Goal: Communication & Community: Connect with others

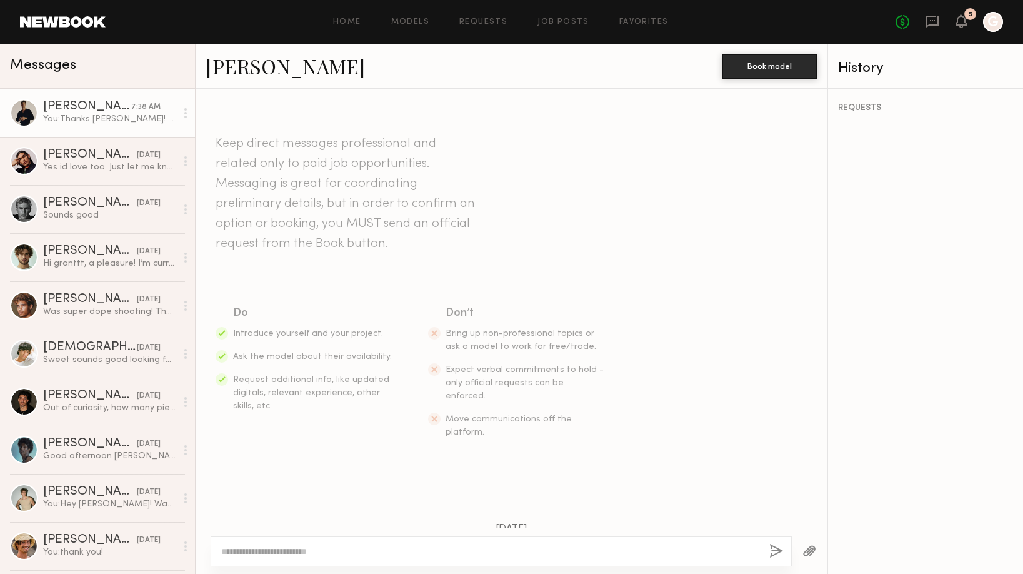
scroll to position [523, 0]
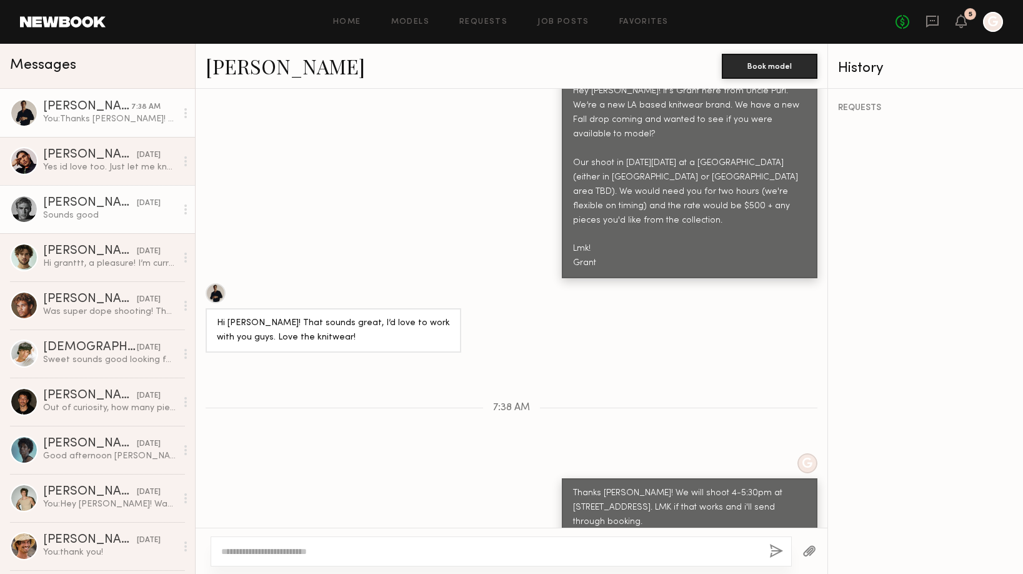
click at [58, 200] on div "[PERSON_NAME]" at bounding box center [90, 203] width 94 height 13
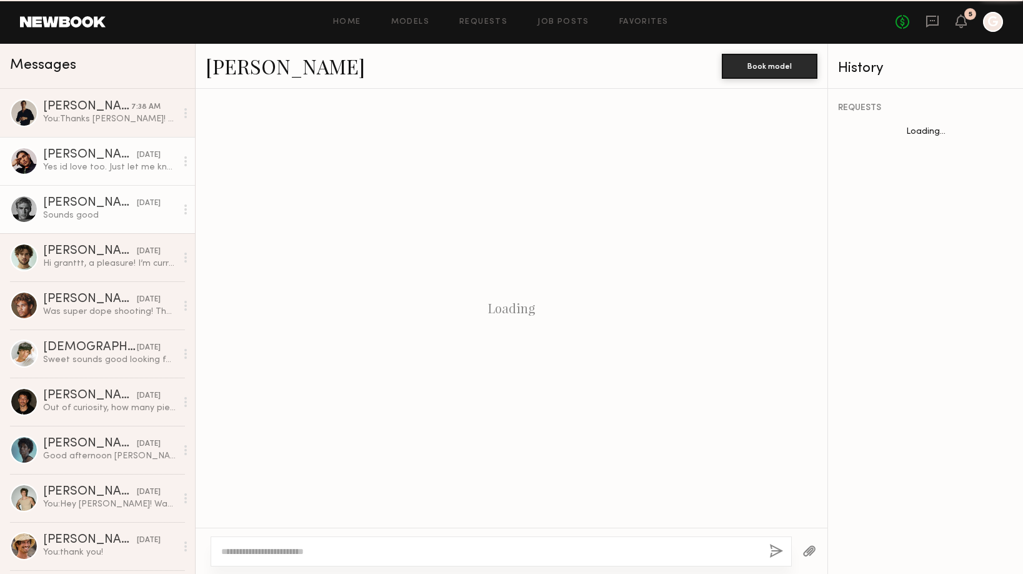
click at [98, 159] on div "[PERSON_NAME]" at bounding box center [90, 155] width 94 height 13
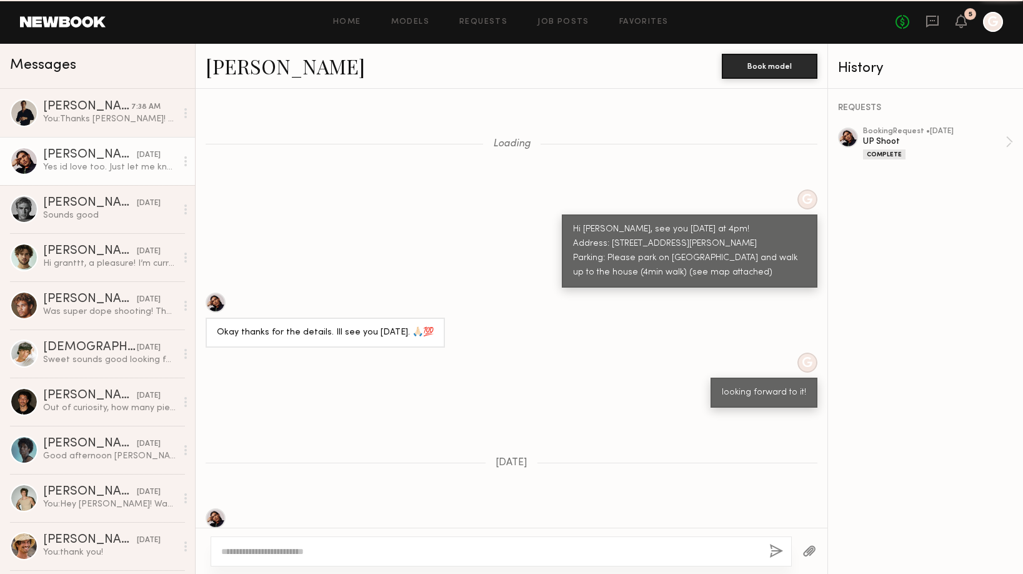
scroll to position [531, 0]
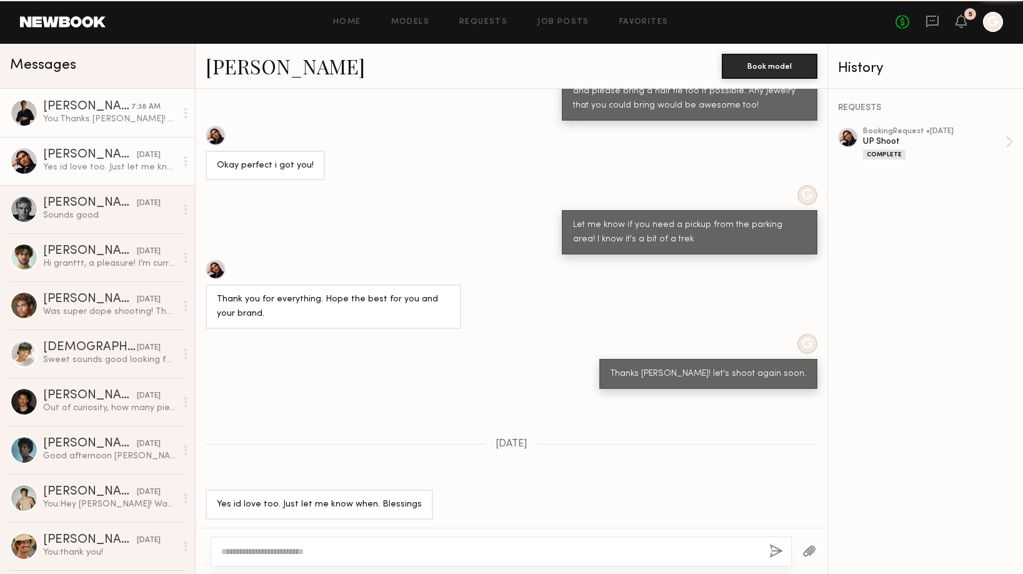
click at [113, 108] on div "[PERSON_NAME]" at bounding box center [87, 107] width 88 height 13
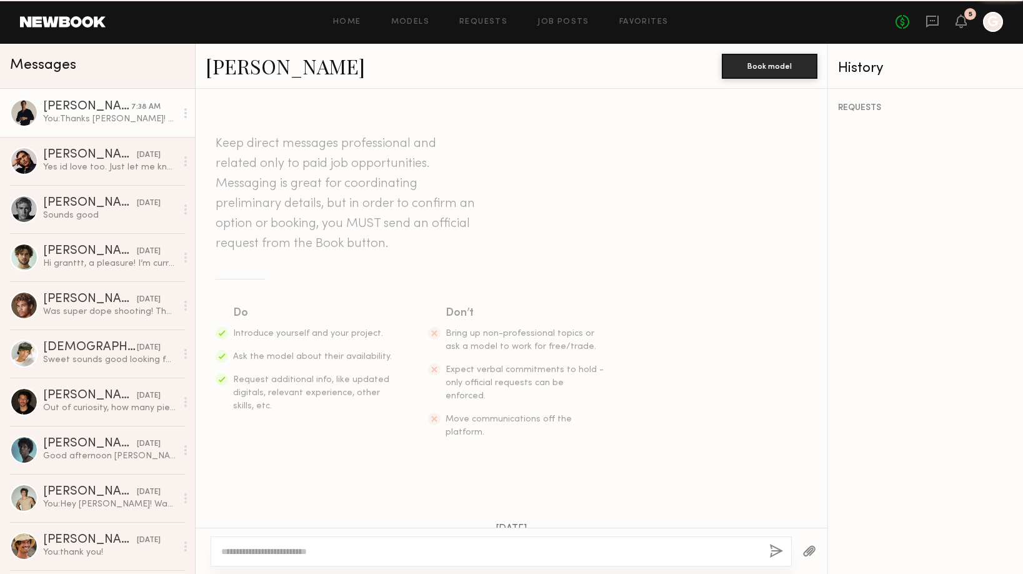
scroll to position [523, 0]
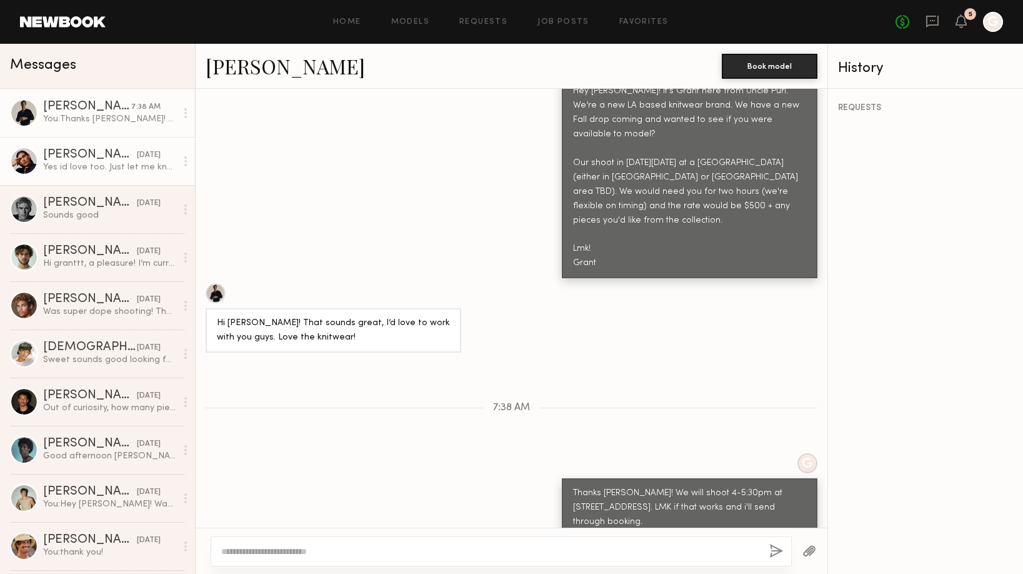
click at [107, 154] on div "[PERSON_NAME]" at bounding box center [90, 155] width 94 height 13
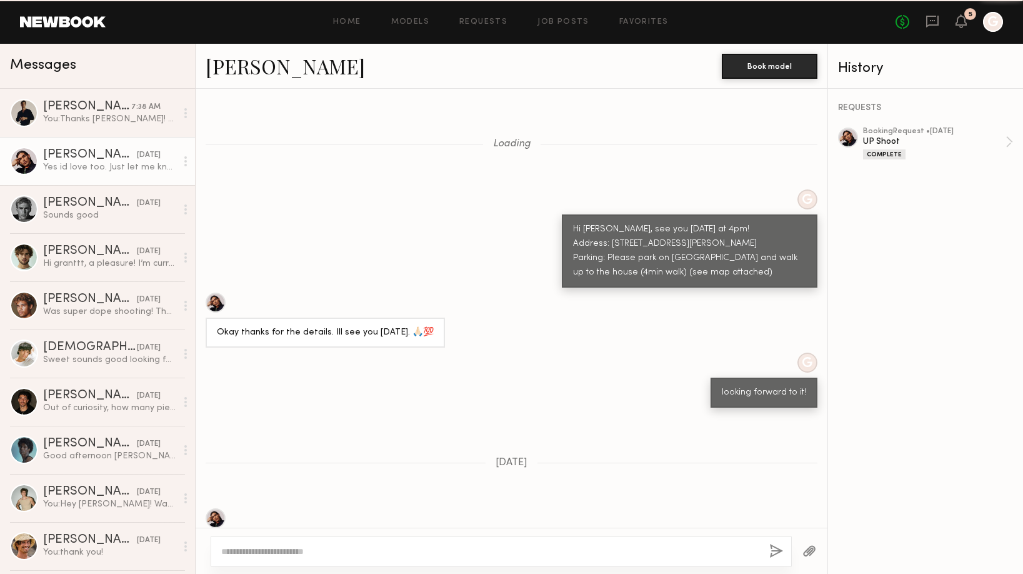
scroll to position [531, 0]
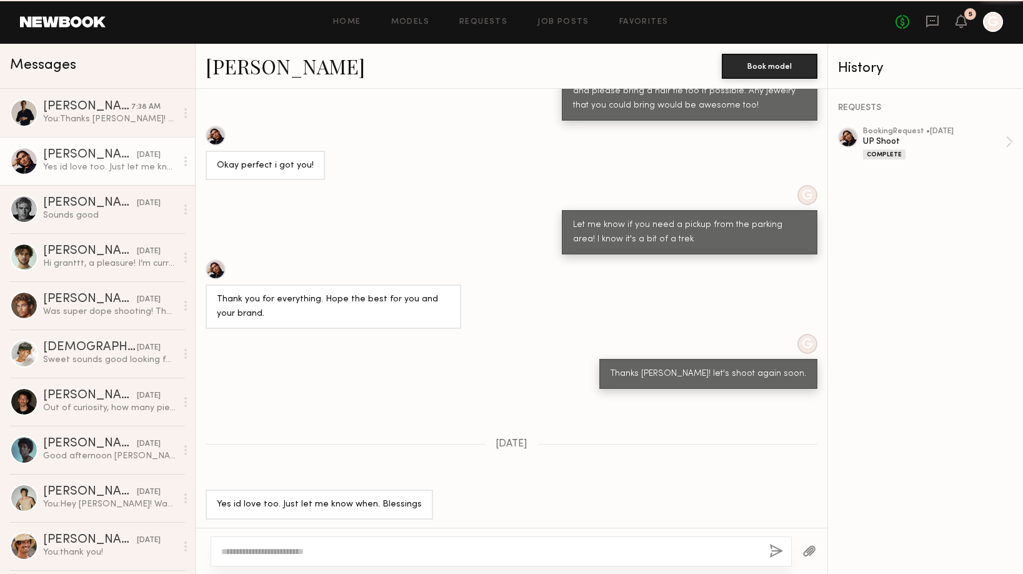
click at [107, 83] on div "Messages" at bounding box center [97, 66] width 195 height 45
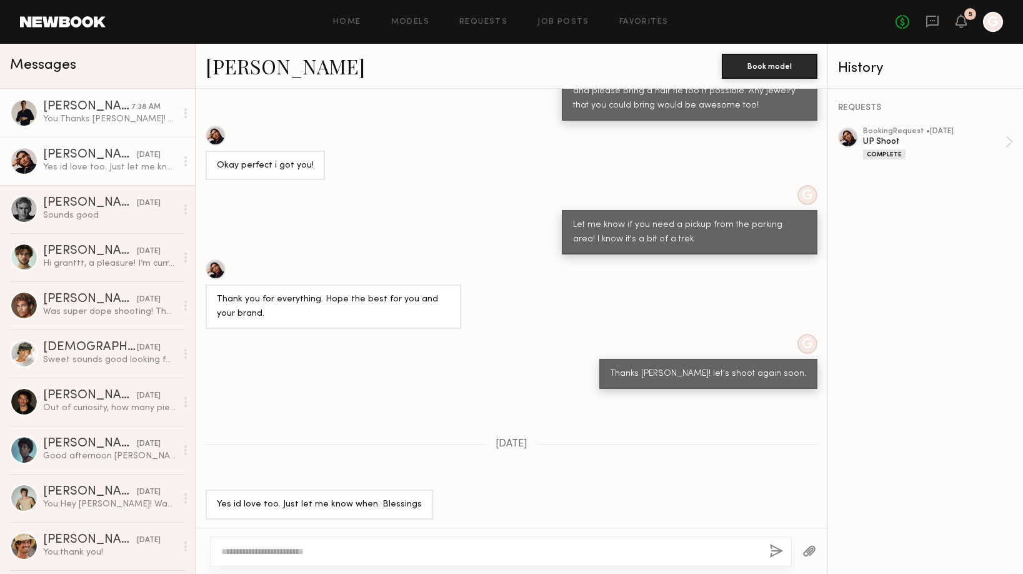
click at [104, 101] on div "[PERSON_NAME]" at bounding box center [87, 107] width 88 height 13
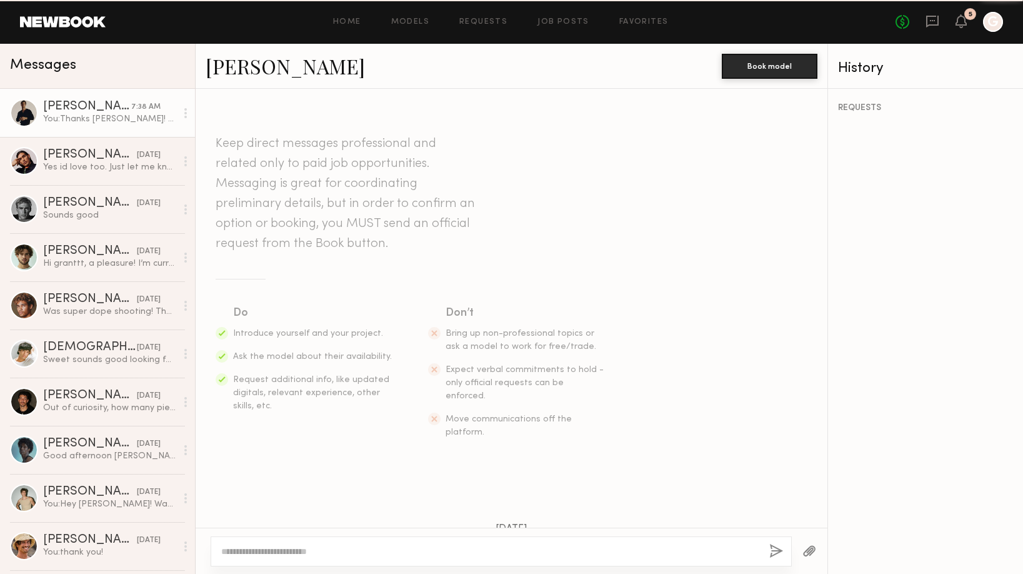
scroll to position [523, 0]
